Goal: Information Seeking & Learning: Find specific fact

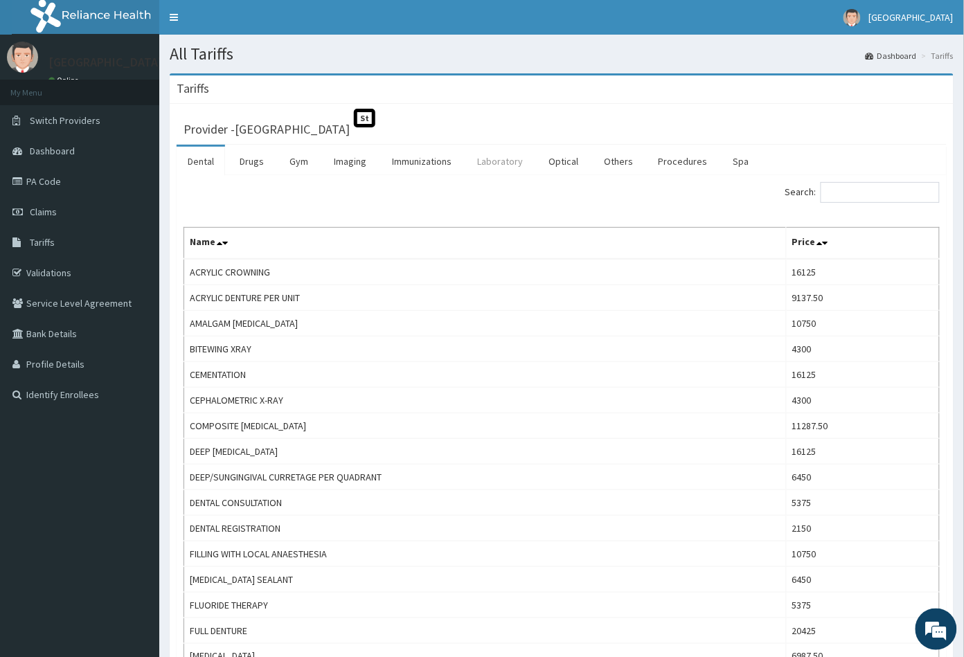
click at [511, 159] on link "Laboratory" at bounding box center [500, 161] width 68 height 29
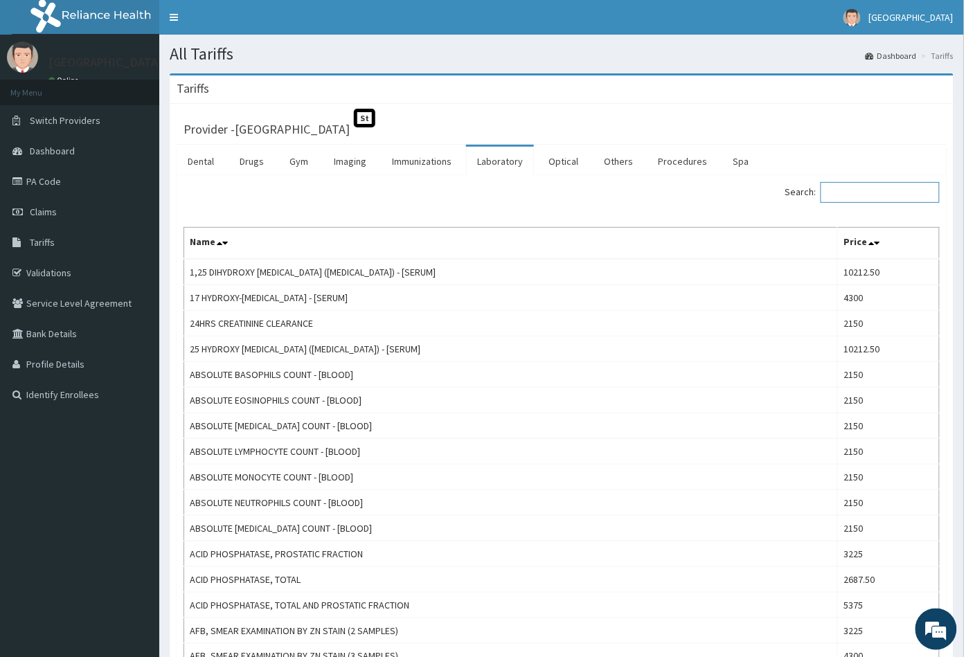
click at [883, 193] on input "Search:" at bounding box center [879, 192] width 119 height 21
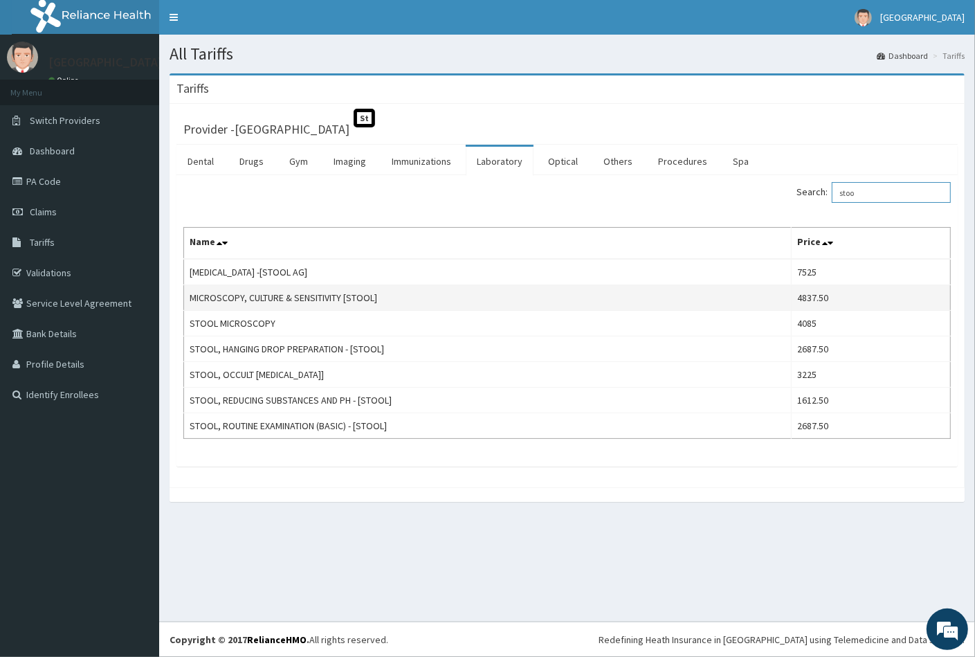
type input "stoo"
drag, startPoint x: 188, startPoint y: 296, endPoint x: 385, endPoint y: 296, distance: 196.6
click at [385, 296] on td "MICROSCOPY, CULTURE & SENSITIVITY [STOOL]" at bounding box center [488, 298] width 608 height 26
copy td "MICROSCOPY, CULTURE & SENSITIVITY [STOOL]"
